Goal: Book appointment/travel/reservation

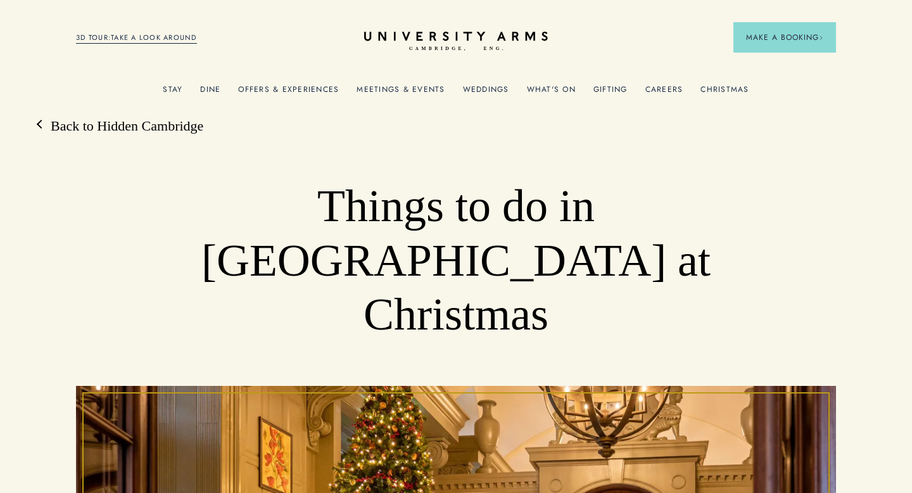
click at [530, 293] on div "Things to do in [GEOGRAPHIC_DATA] at Christmas" at bounding box center [456, 472] width 912 height 587
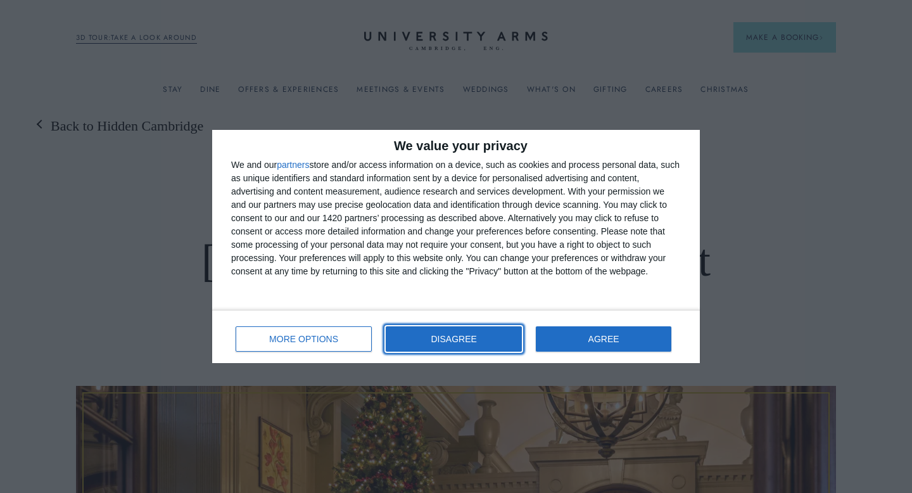
click at [493, 339] on button "DISAGREE" at bounding box center [454, 338] width 136 height 25
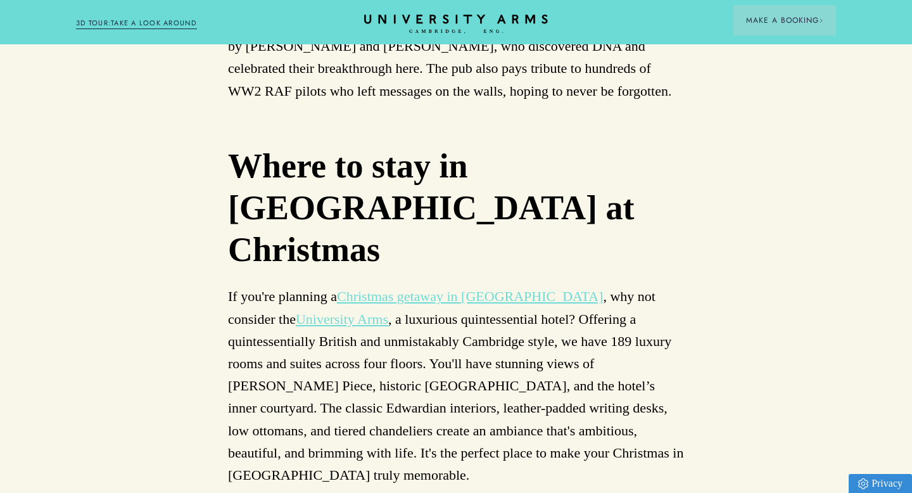
scroll to position [7652, 0]
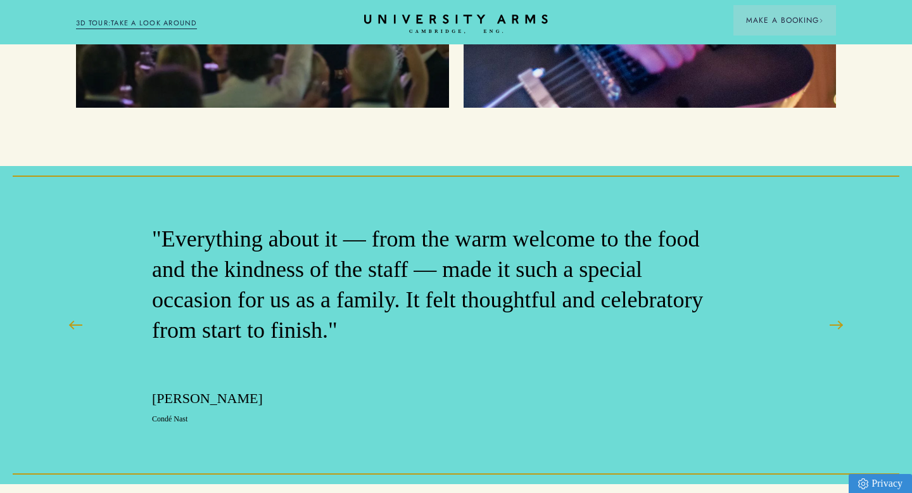
scroll to position [3319, 0]
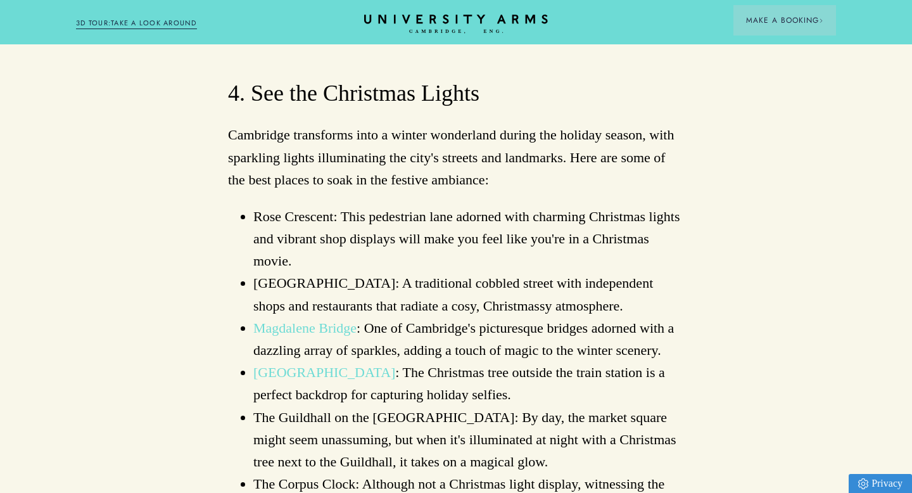
scroll to position [7652, 0]
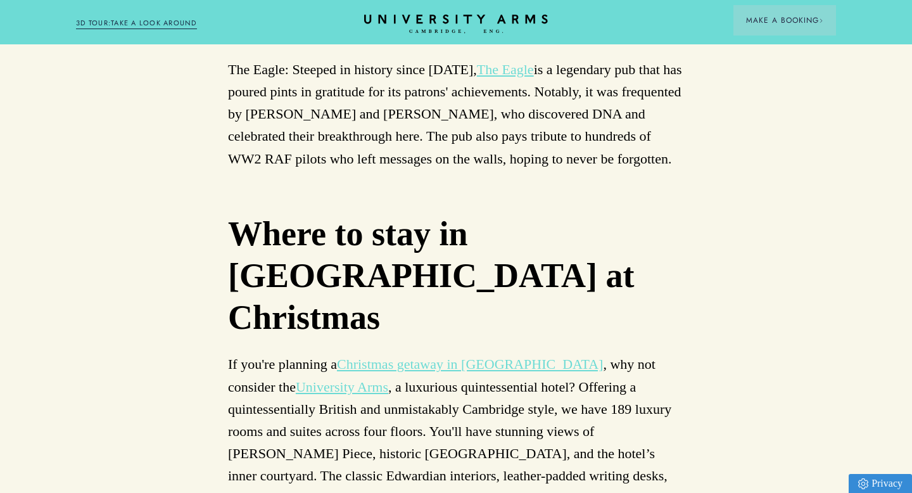
scroll to position [7525, 0]
